Goal: Entertainment & Leisure: Consume media (video, audio)

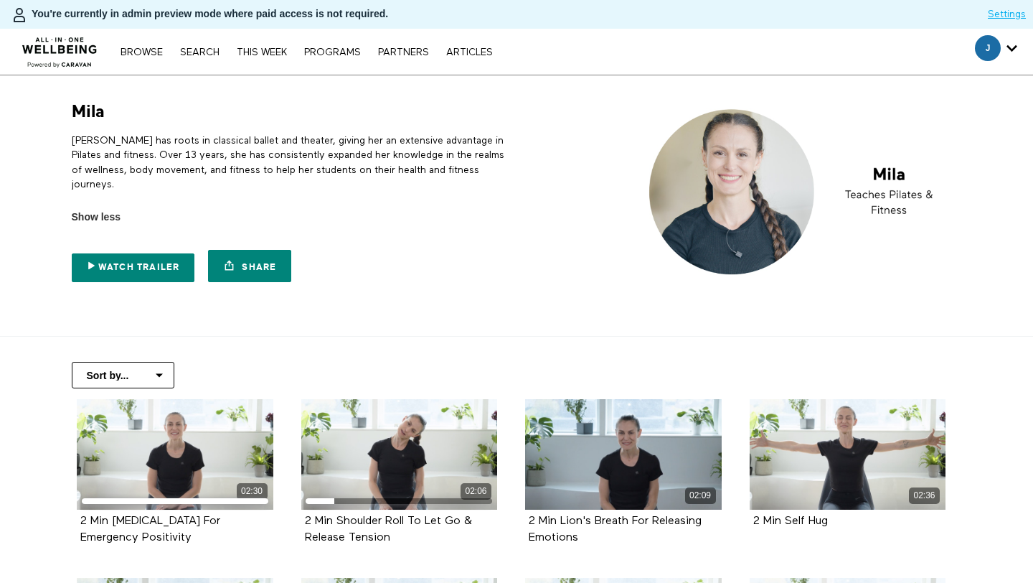
click at [174, 149] on p "[PERSON_NAME] has roots in classical ballet and theater, giving her an extensiv…" at bounding box center [292, 162] width 440 height 58
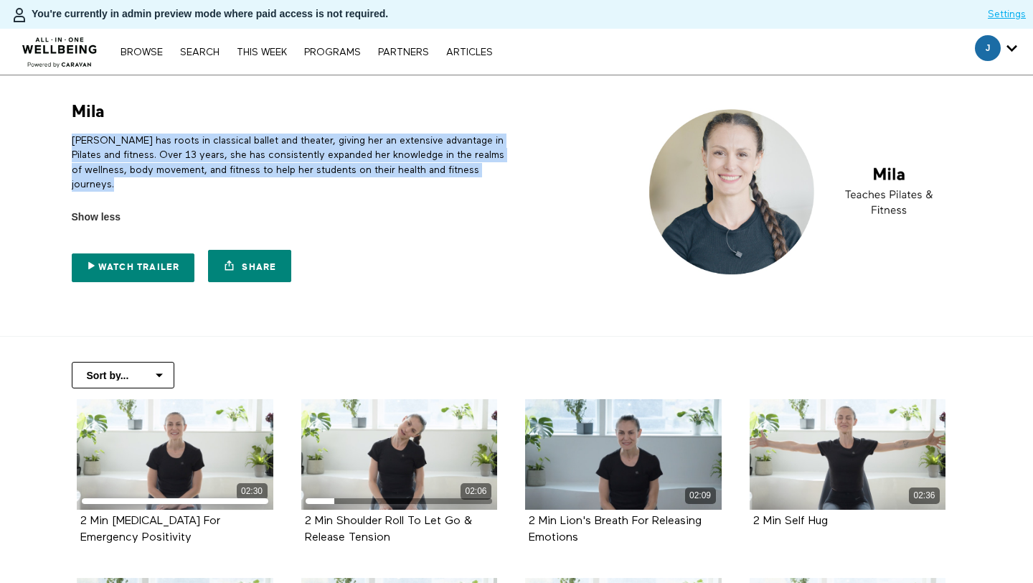
click at [174, 149] on p "[PERSON_NAME] has roots in classical ballet and theater, giving her an extensiv…" at bounding box center [292, 162] width 440 height 58
copy div "[PERSON_NAME] has roots in classical ballet and theater, giving her an extensiv…"
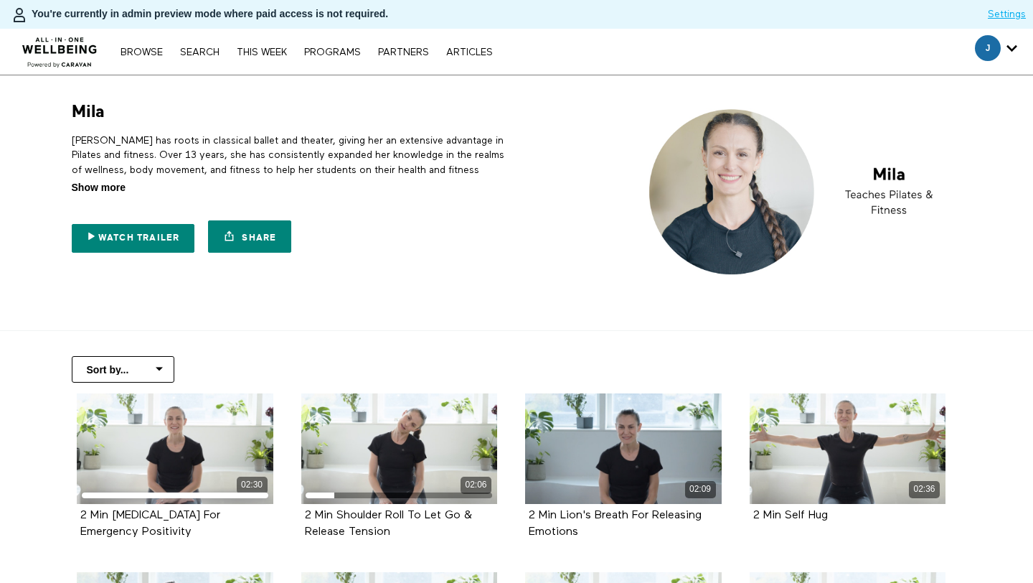
click at [81, 187] on span "Show more" at bounding box center [99, 187] width 54 height 15
click at [0, 0] on input "Show more Show less" at bounding box center [0, 0] width 0 height 0
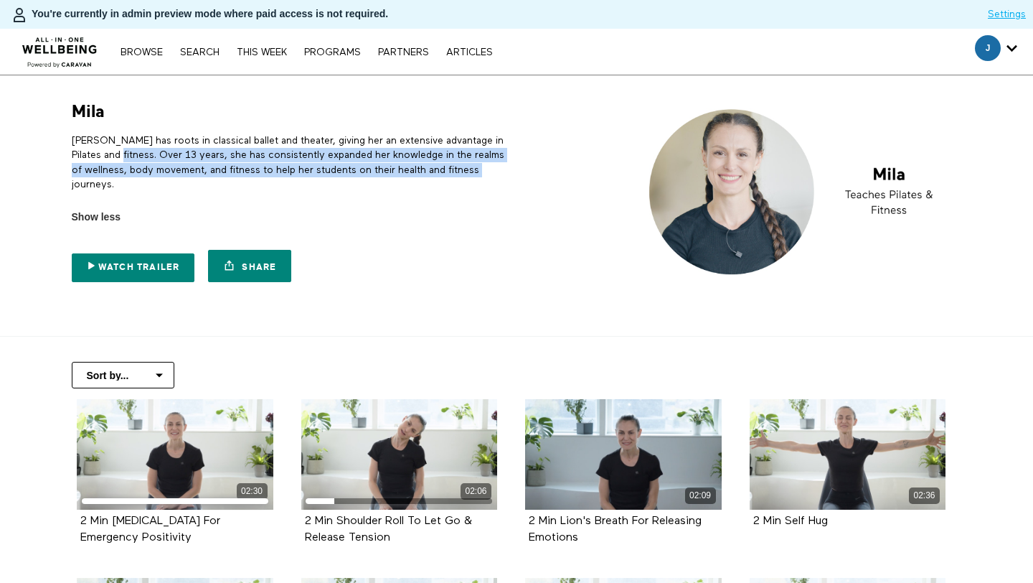
drag, startPoint x: 108, startPoint y: 154, endPoint x: 479, endPoint y: 177, distance: 372.4
click at [479, 177] on p "[PERSON_NAME] has roots in classical ballet and theater, giving her an extensiv…" at bounding box center [292, 162] width 440 height 58
copy p "Over 13 years, she has consistently expanded her knowledge in the realms of wel…"
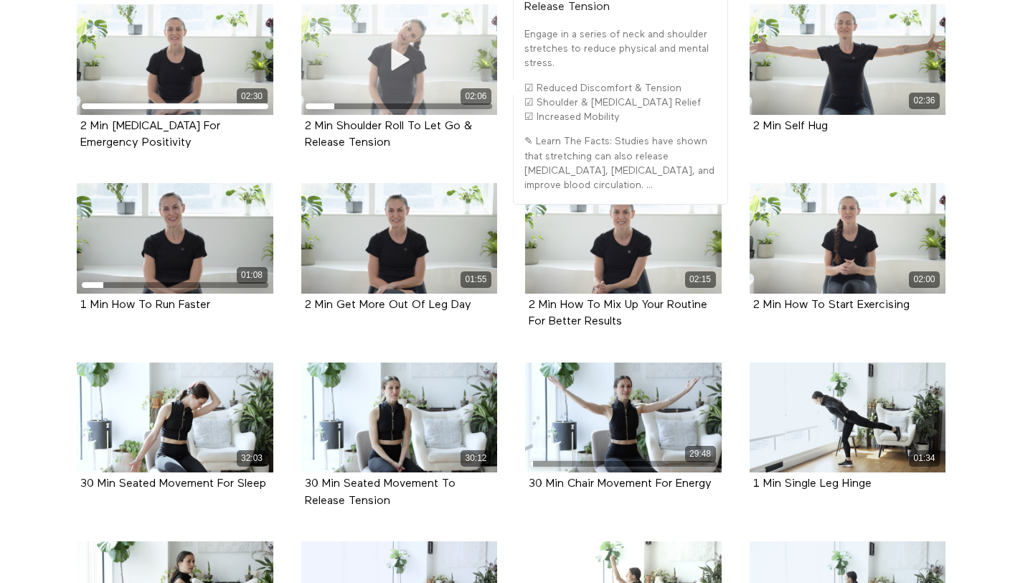
scroll to position [400, 0]
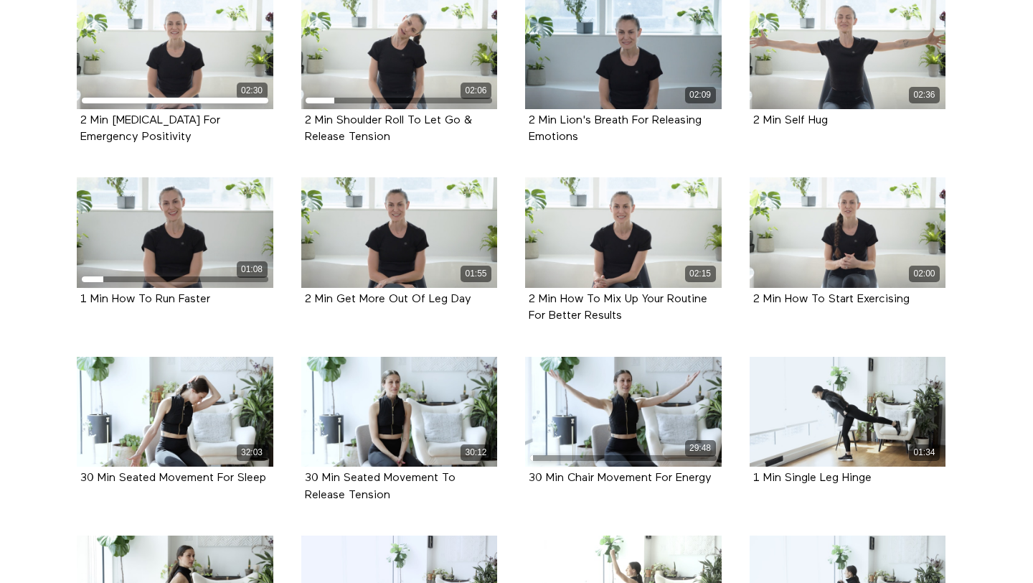
drag, startPoint x: 201, startPoint y: 128, endPoint x: 16, endPoint y: 115, distance: 185.6
click at [16, 115] on section "Sort by... Alphabetical Release date 02:30 2 Min [MEDICAL_DATA] For Emergency P…" at bounding box center [516, 519] width 1033 height 1167
copy strong "2 Min [MEDICAL_DATA] For Emergency Positivity"
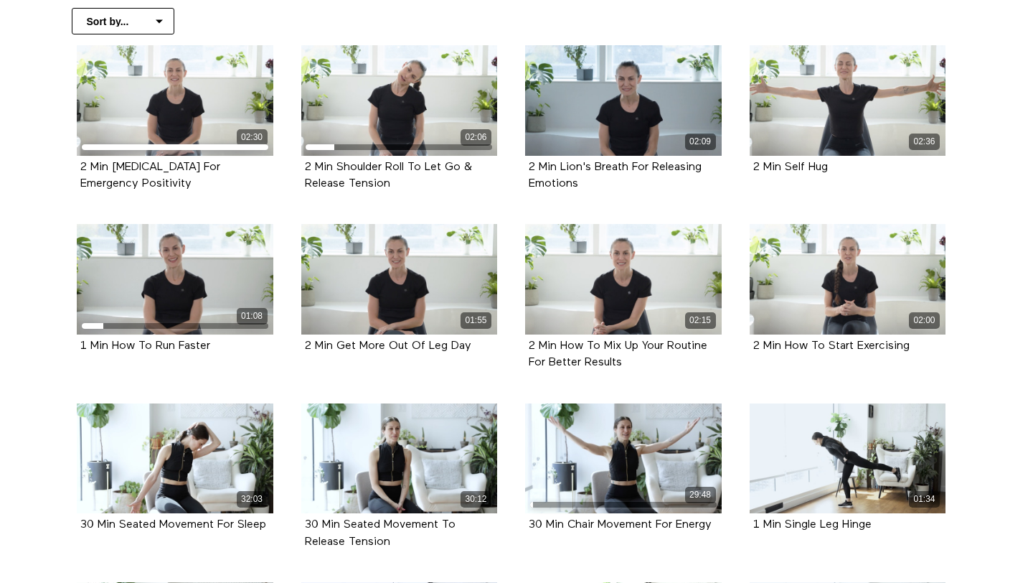
scroll to position [355, 0]
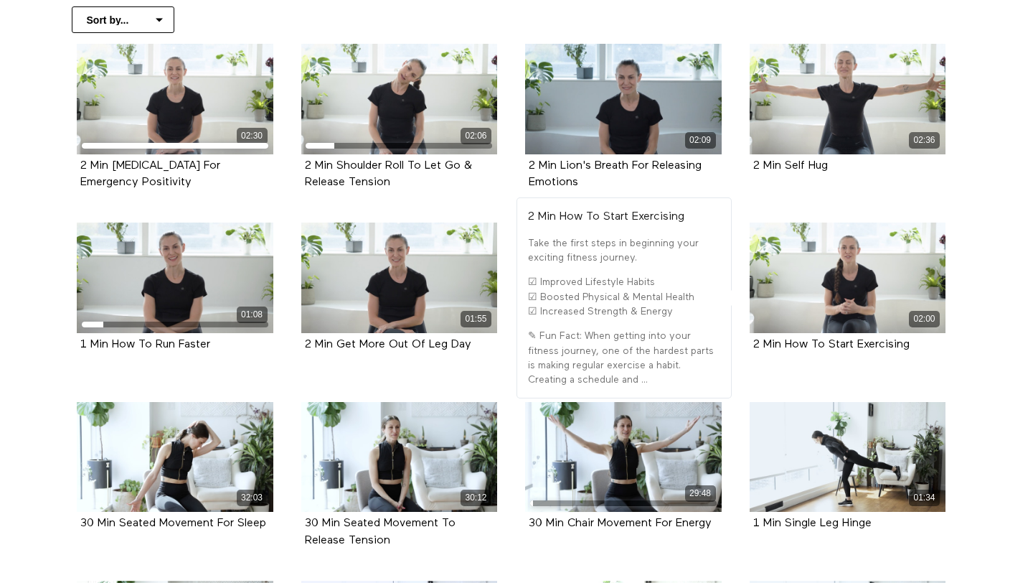
drag, startPoint x: 924, startPoint y: 344, endPoint x: 749, endPoint y: 347, distance: 174.4
click at [750, 347] on div "2 Min How To Start Exercising" at bounding box center [848, 345] width 197 height 24
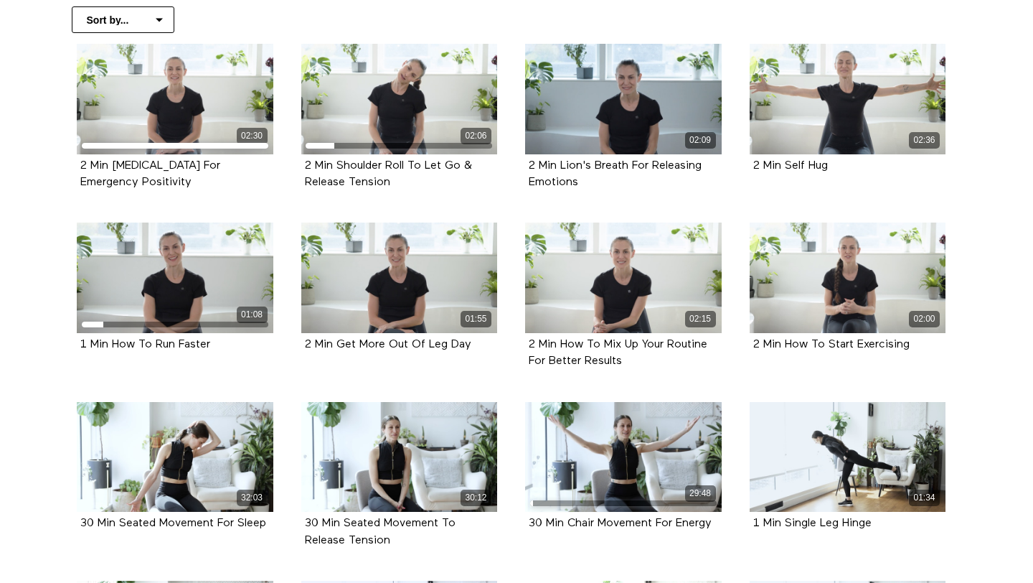
copy strong "2 Min How To Start Exercising"
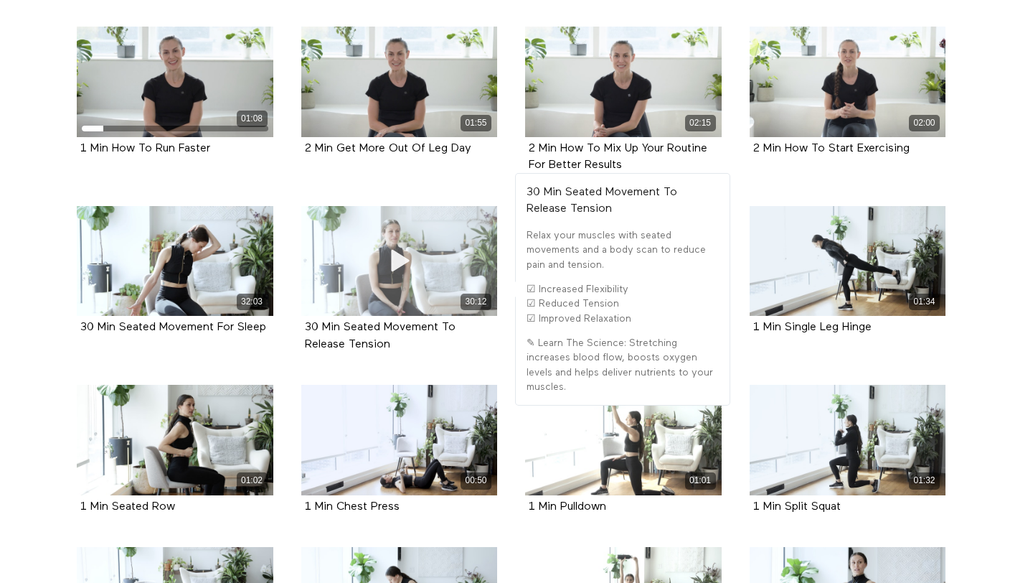
scroll to position [558, 0]
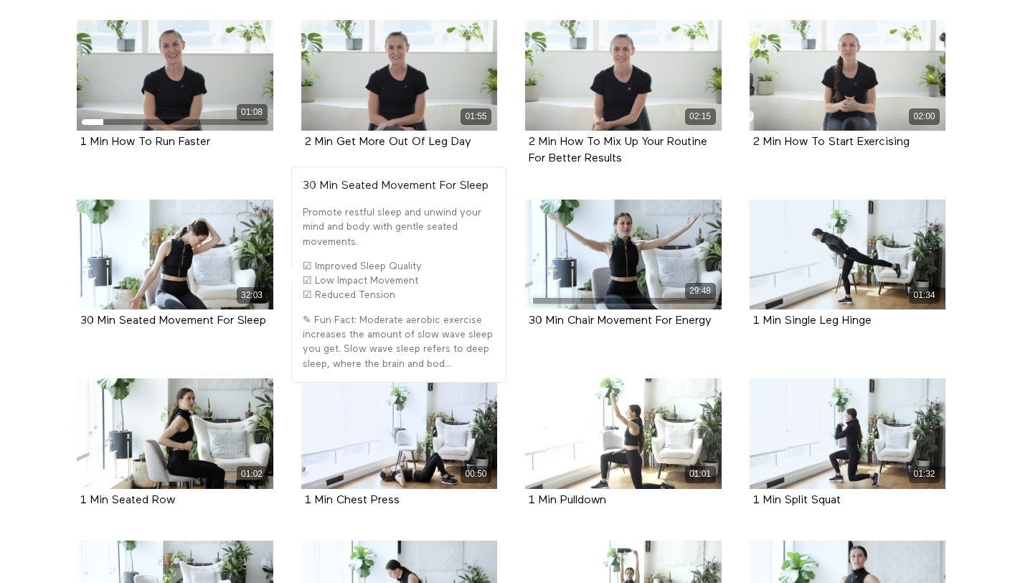
drag, startPoint x: 271, startPoint y: 314, endPoint x: 70, endPoint y: 314, distance: 201.6
click at [70, 314] on div "32:03 30 Min Seated Movement For Sleep" at bounding box center [175, 274] width 214 height 151
copy strong "30 Min Seated Movement For Sleep"
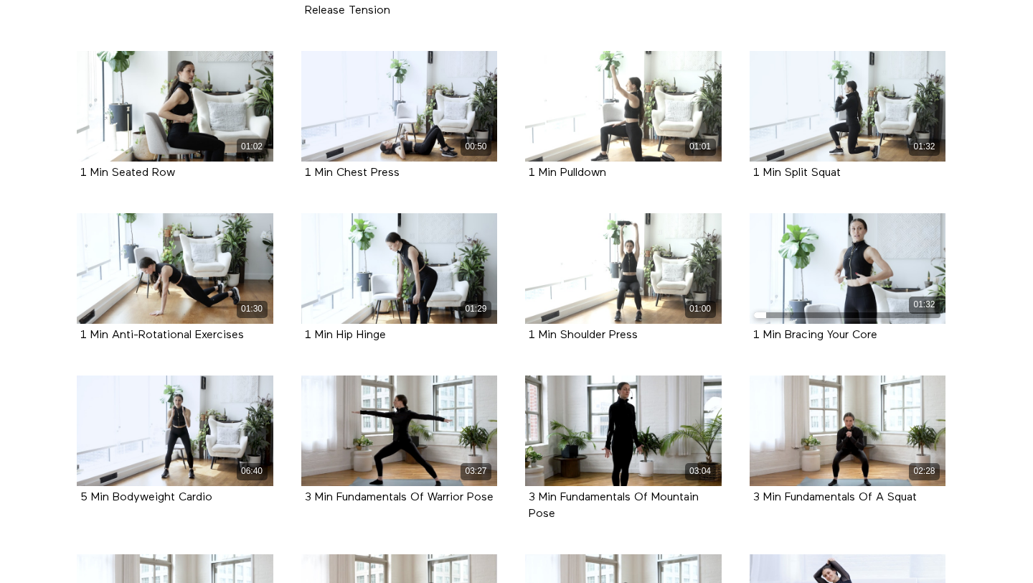
scroll to position [938, 0]
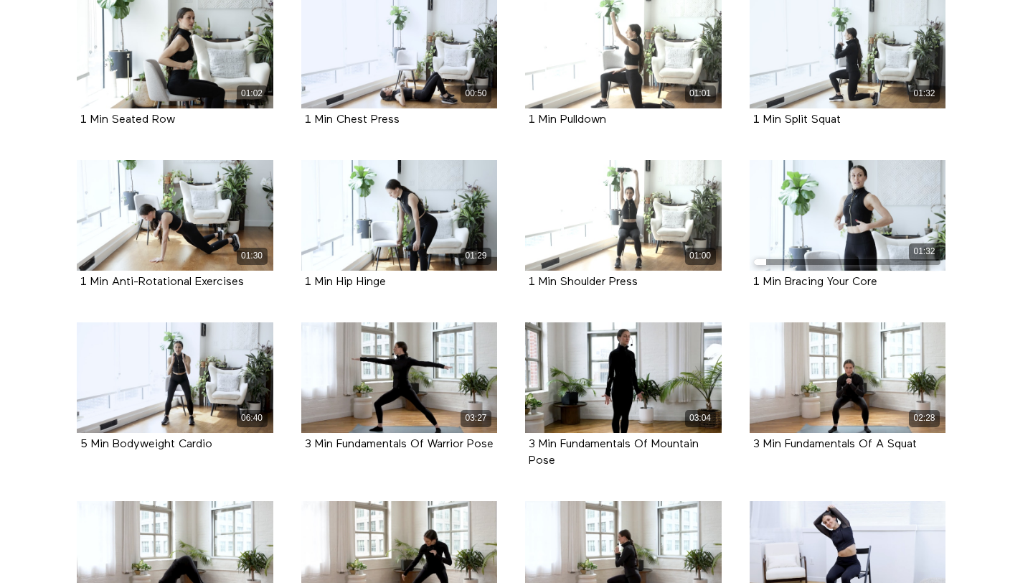
drag, startPoint x: 251, startPoint y: 273, endPoint x: 39, endPoint y: 275, distance: 211.7
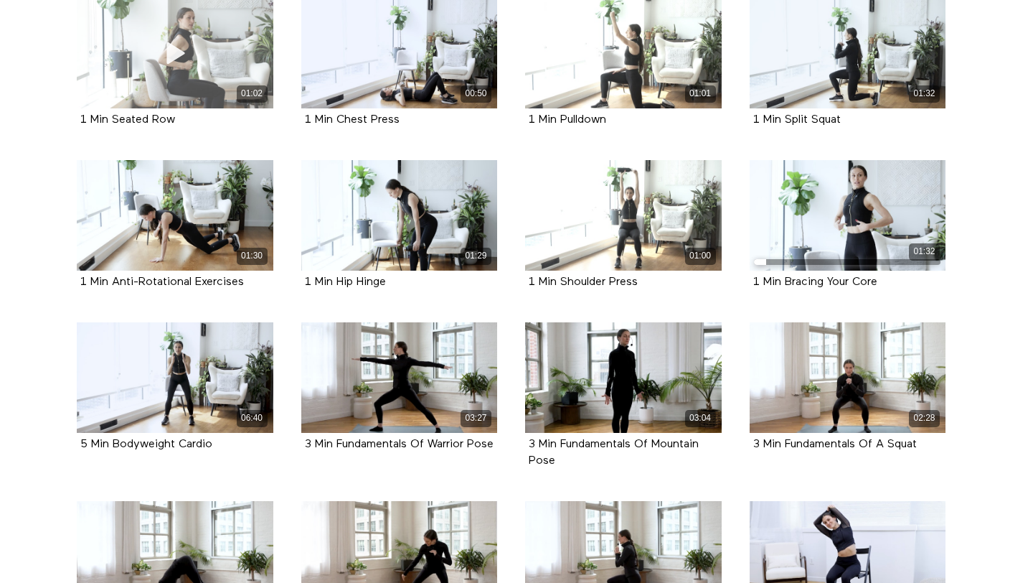
copy strong "1 Min Anti-Rotational Exercises"
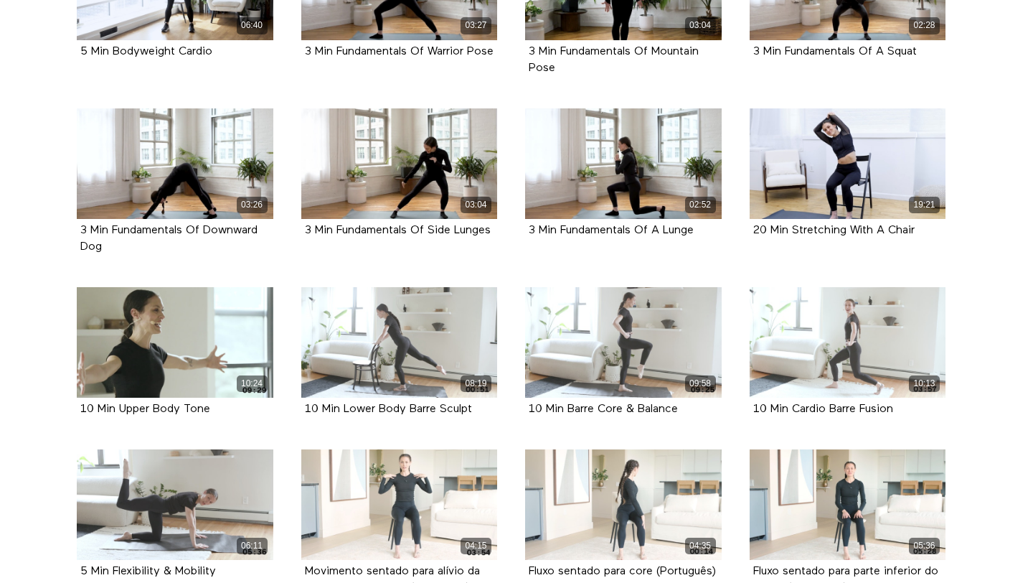
scroll to position [1339, 0]
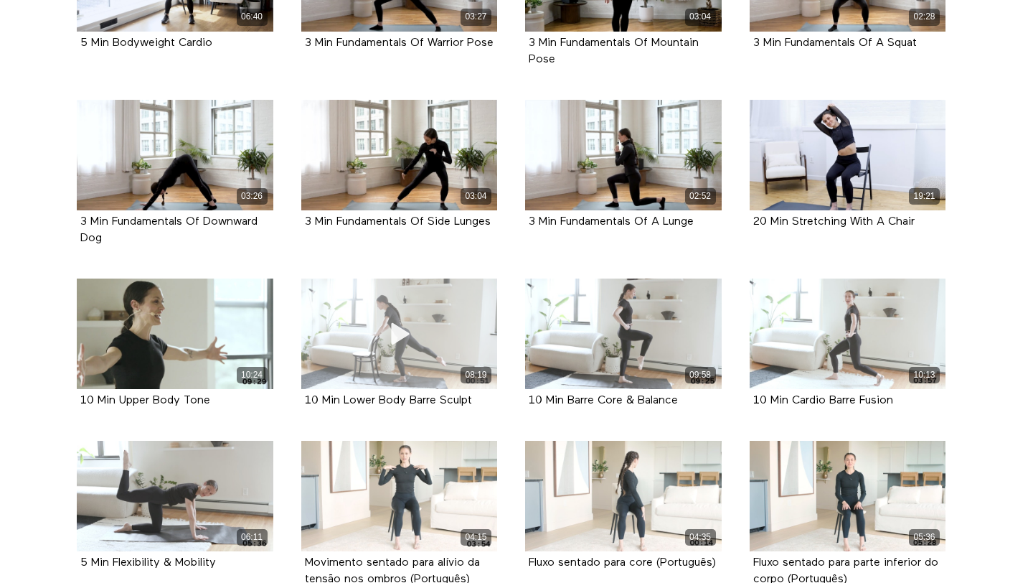
click at [370, 305] on div "08:19" at bounding box center [399, 333] width 197 height 111
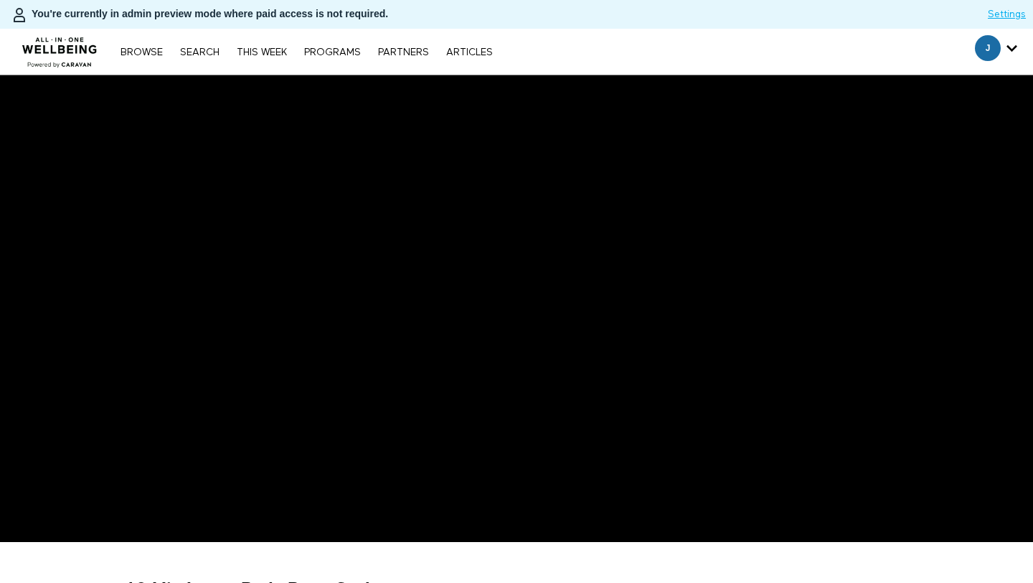
scroll to position [42, 0]
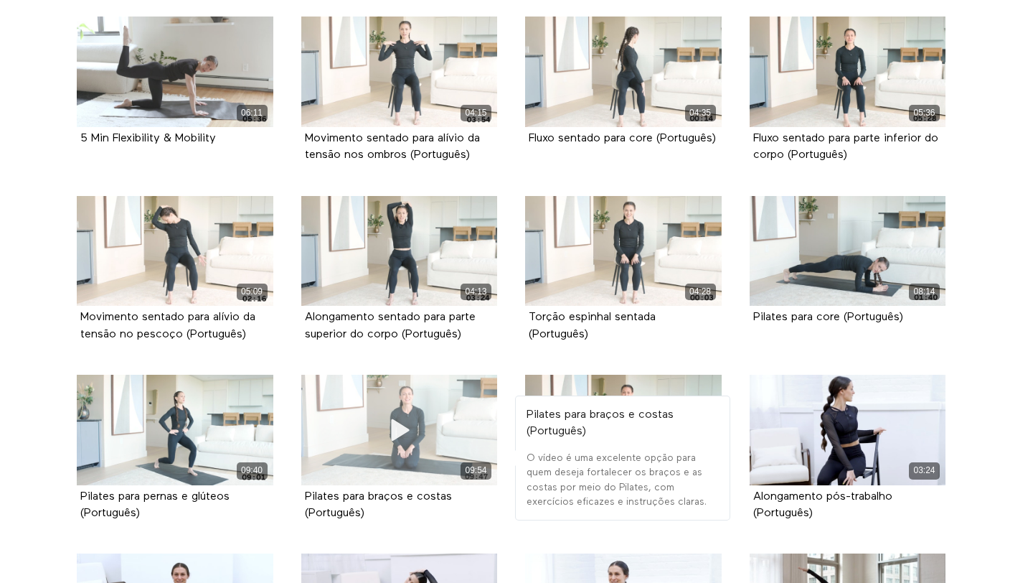
scroll to position [1765, 0]
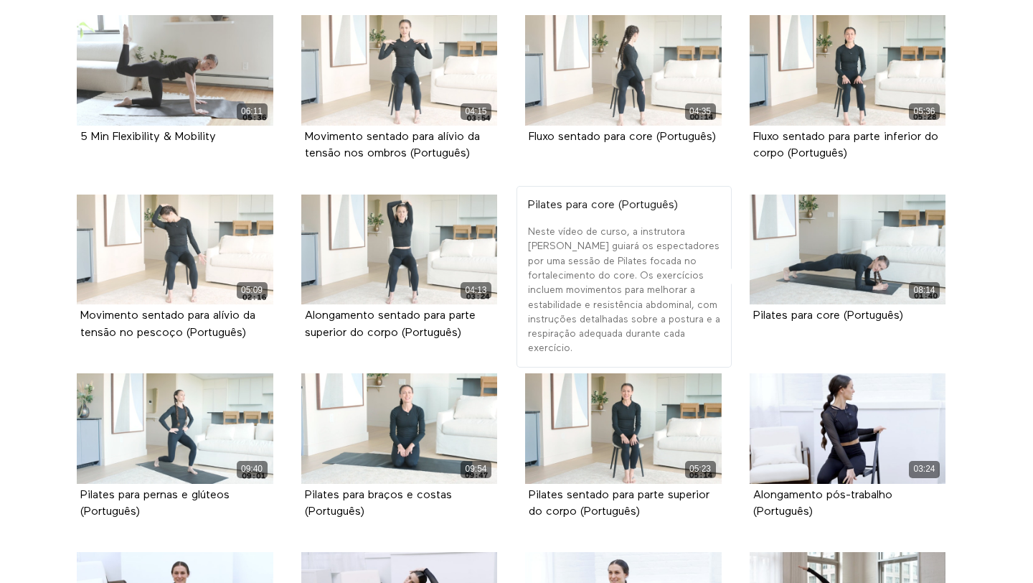
drag, startPoint x: 920, startPoint y: 307, endPoint x: 746, endPoint y: 309, distance: 173.7
click at [746, 309] on div "08:14 Pilates para core (Português)" at bounding box center [848, 269] width 214 height 151
copy strong "Pilates para core (Português)"
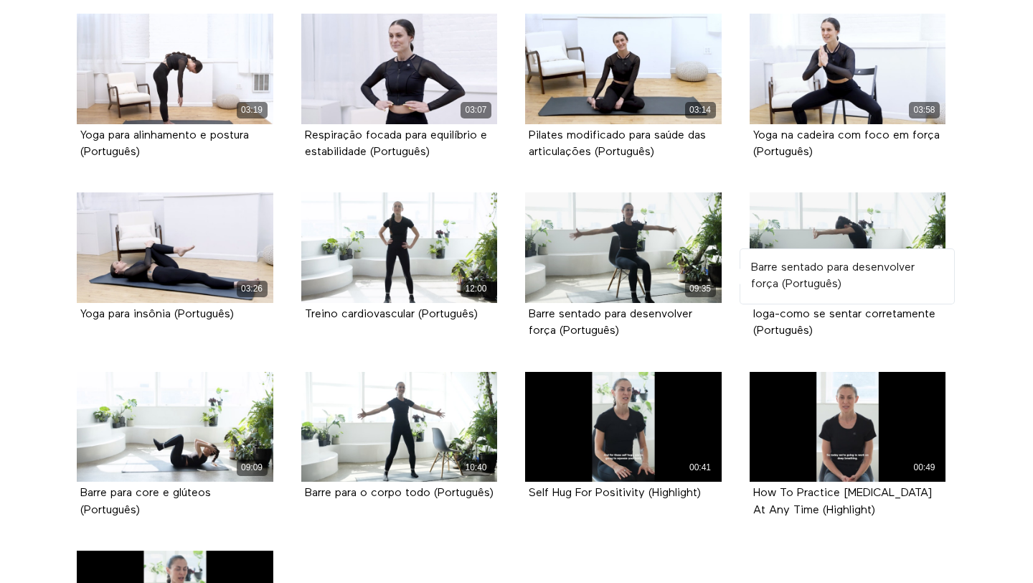
scroll to position [2489, 0]
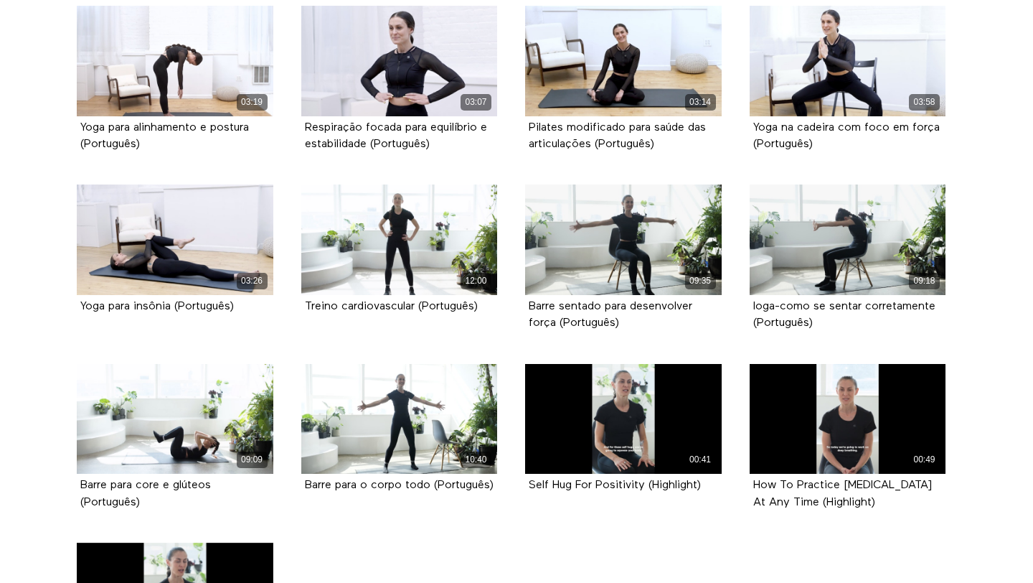
drag, startPoint x: 499, startPoint y: 299, endPoint x: 268, endPoint y: 299, distance: 231.1
click at [268, 299] on div "Yoga para insônia (Português)" at bounding box center [174, 307] width 189 height 17
drag, startPoint x: 489, startPoint y: 301, endPoint x: 296, endPoint y: 305, distance: 192.4
click at [296, 305] on div "12:00 Treino cardiovascular (Português)" at bounding box center [400, 259] width 214 height 151
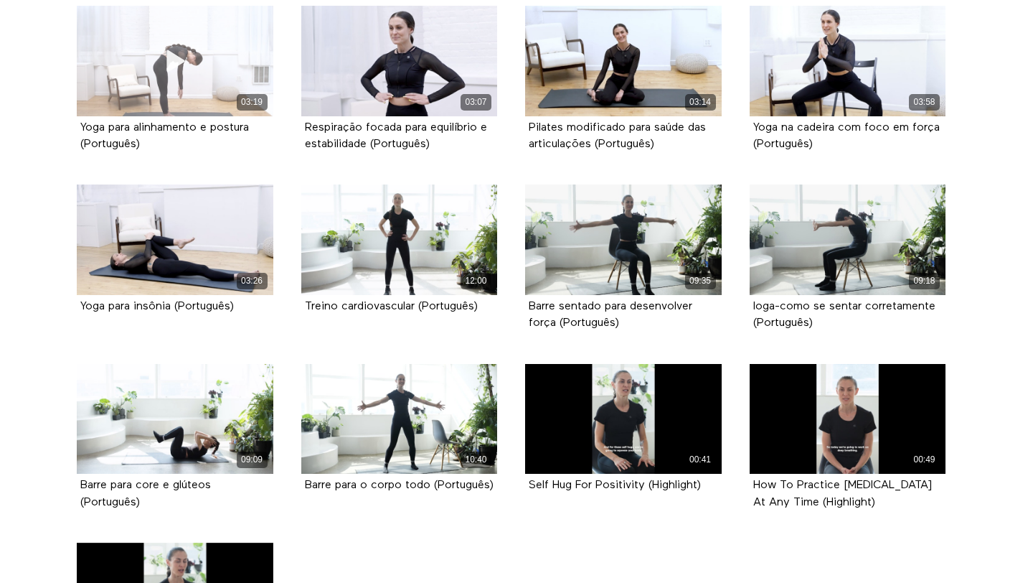
copy strong "Treino cardiovascular (Português)"
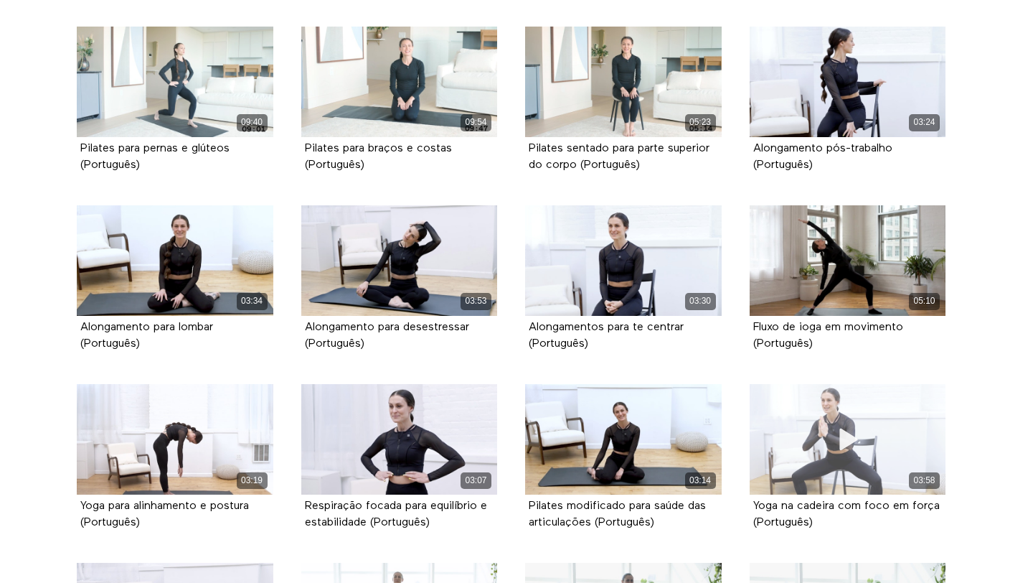
scroll to position [2105, 0]
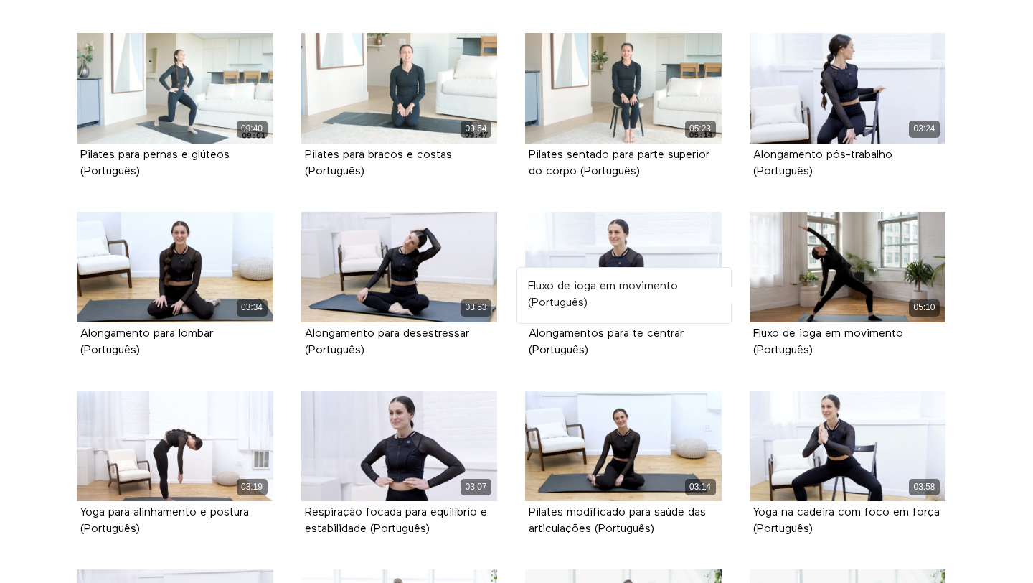
drag, startPoint x: 840, startPoint y: 345, endPoint x: 748, endPoint y: 331, distance: 92.3
click at [748, 331] on div "05:10 Fluxo de ioga em movimento (Português)" at bounding box center [848, 296] width 214 height 168
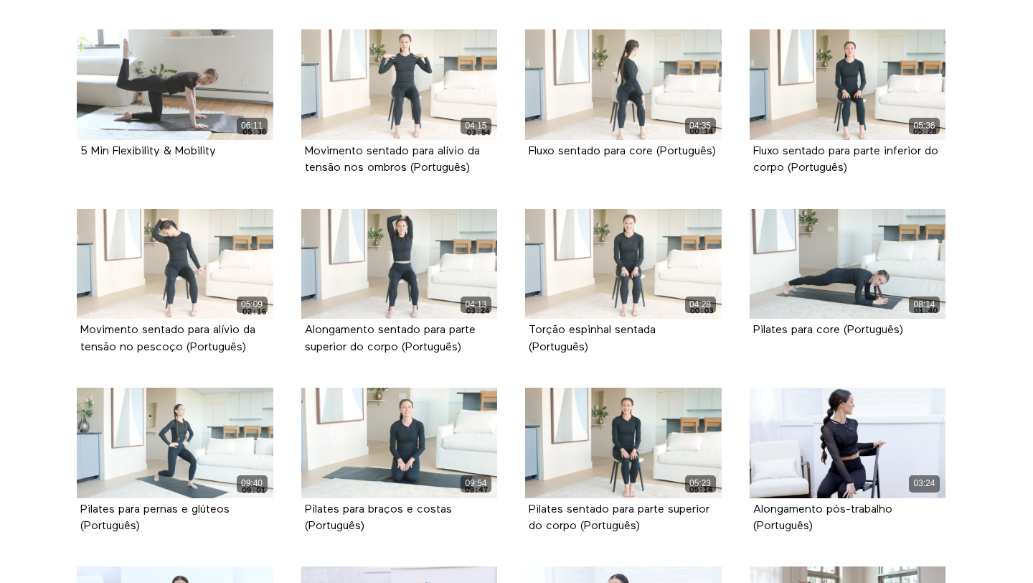
scroll to position [1713, 0]
